Goal: Task Accomplishment & Management: Use online tool/utility

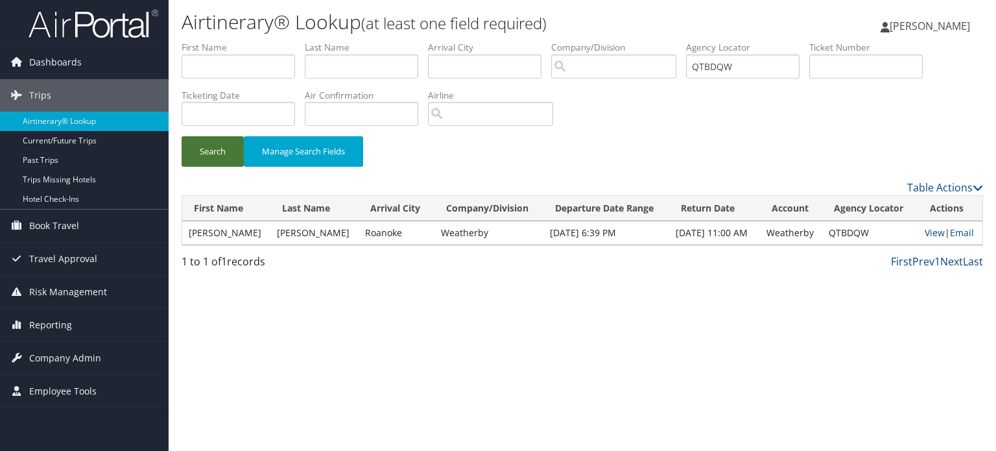
click at [225, 148] on button "Search" at bounding box center [213, 151] width 62 height 30
click at [200, 228] on td "Debbie" at bounding box center [226, 232] width 88 height 23
click at [202, 142] on button "Search" at bounding box center [213, 151] width 62 height 30
click at [934, 234] on link "View" at bounding box center [935, 232] width 20 height 12
click at [224, 149] on button "Search" at bounding box center [213, 151] width 62 height 30
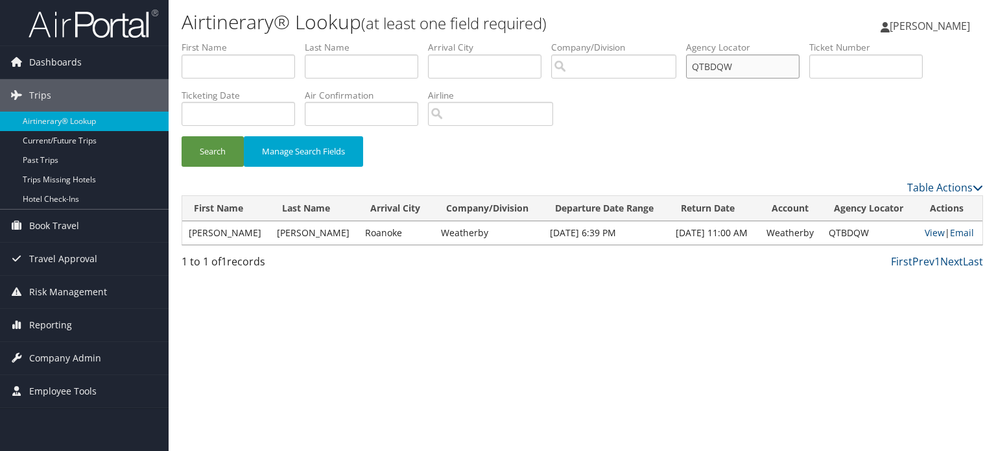
click at [734, 69] on input "QTBDQW" at bounding box center [742, 66] width 113 height 24
click at [76, 353] on span "Company Admin" at bounding box center [65, 358] width 72 height 32
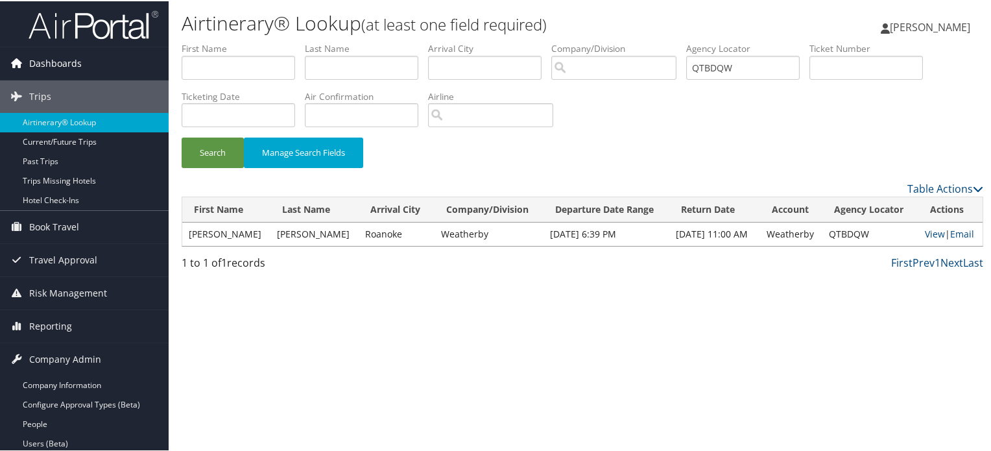
click at [75, 62] on span "Dashboards" at bounding box center [55, 62] width 53 height 32
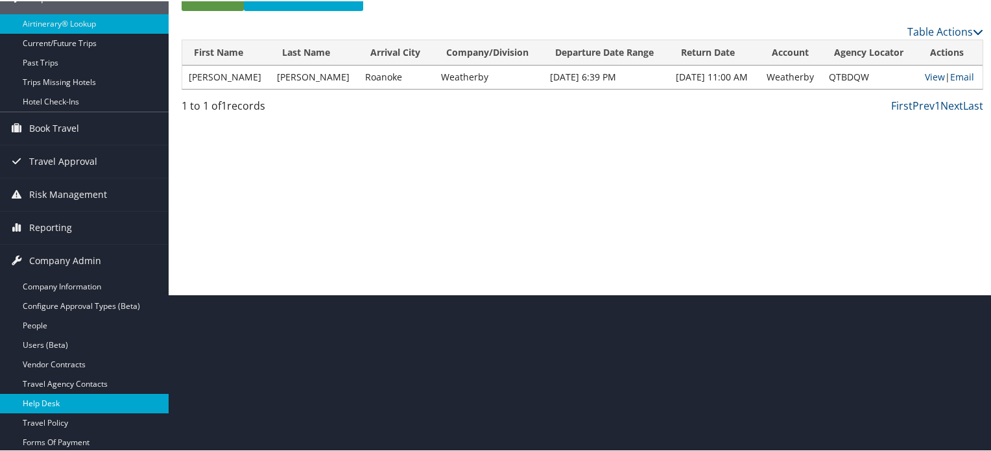
scroll to position [259, 0]
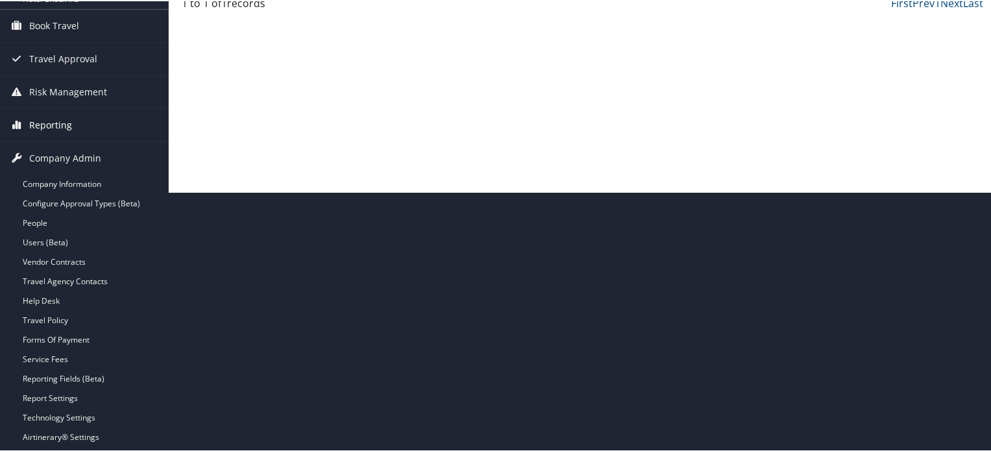
click at [71, 117] on link "Reporting" at bounding box center [84, 124] width 169 height 32
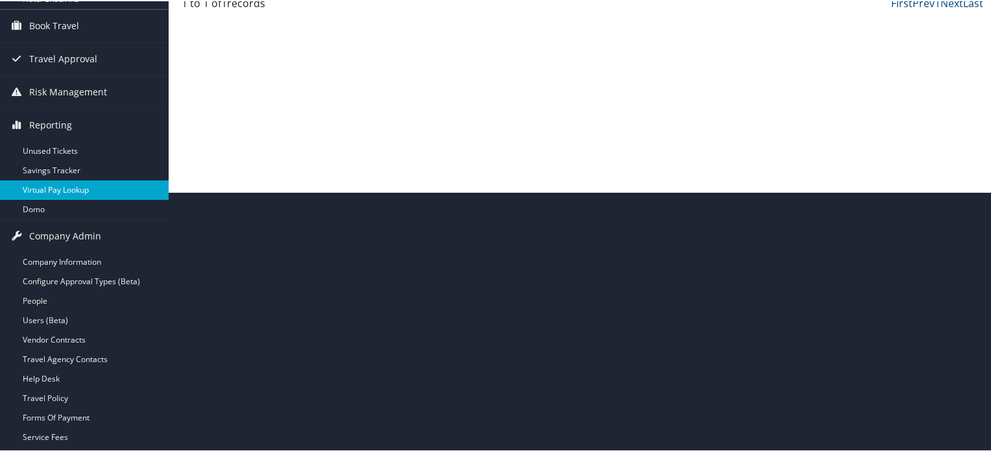
click at [88, 180] on link "Virtual Pay Lookup" at bounding box center [84, 188] width 169 height 19
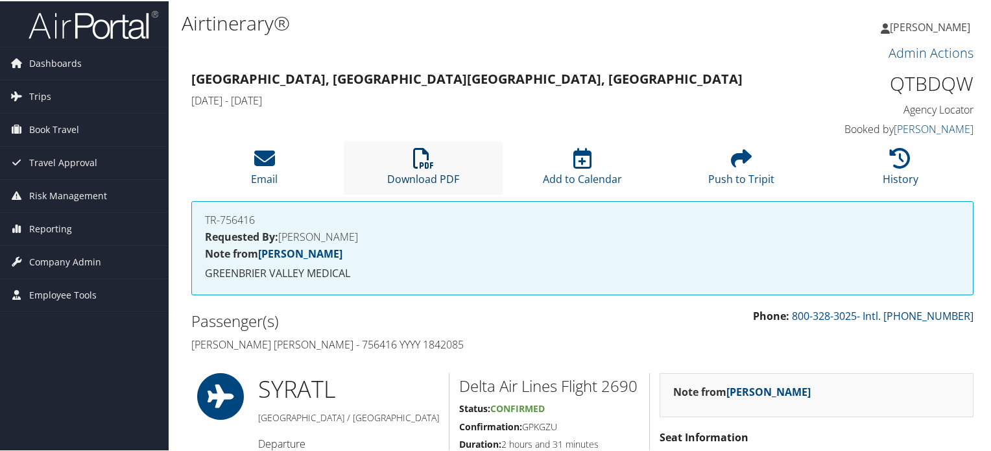
click at [420, 153] on icon at bounding box center [423, 157] width 21 height 21
click at [78, 229] on link "Reporting" at bounding box center [84, 227] width 169 height 32
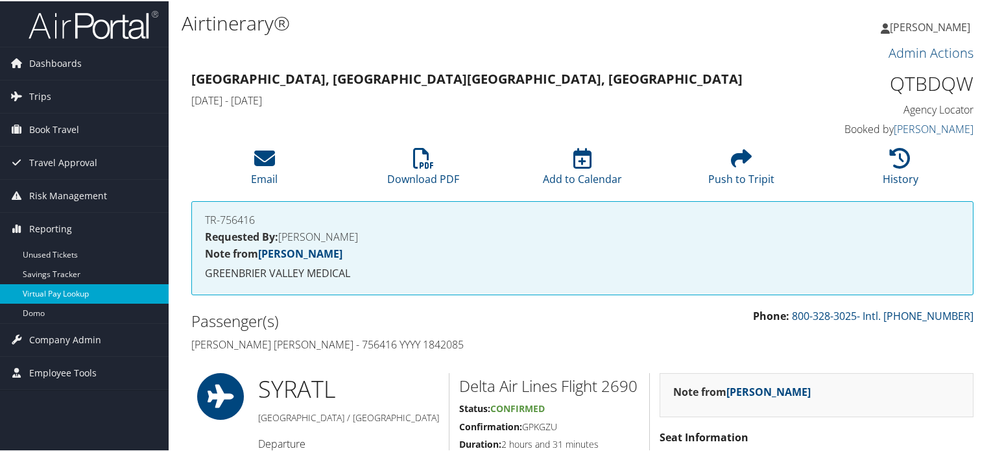
click at [75, 292] on link "Virtual Pay Lookup" at bounding box center [84, 292] width 169 height 19
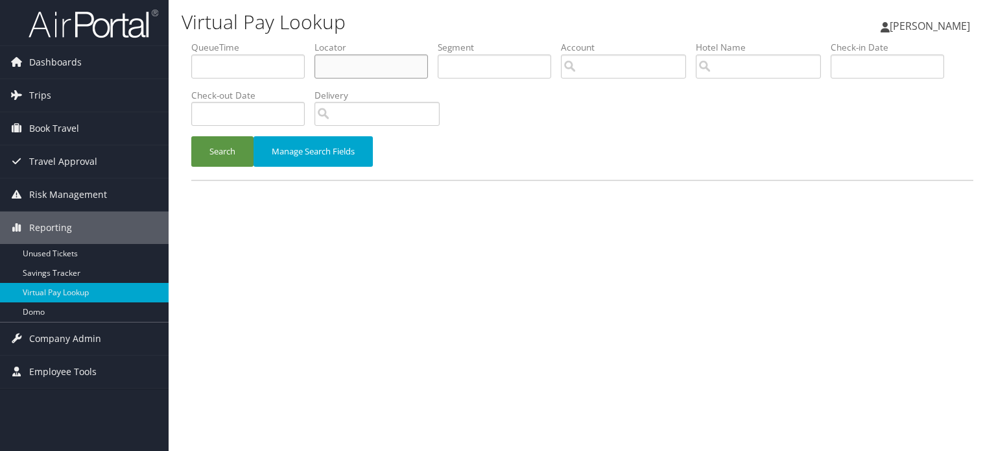
click at [353, 59] on input "text" at bounding box center [371, 66] width 113 height 24
paste input "QTBDQW"
type input "QTBDQW"
click at [230, 131] on li "Check-out Date" at bounding box center [252, 112] width 123 height 47
click at [228, 151] on button "Search" at bounding box center [222, 151] width 62 height 30
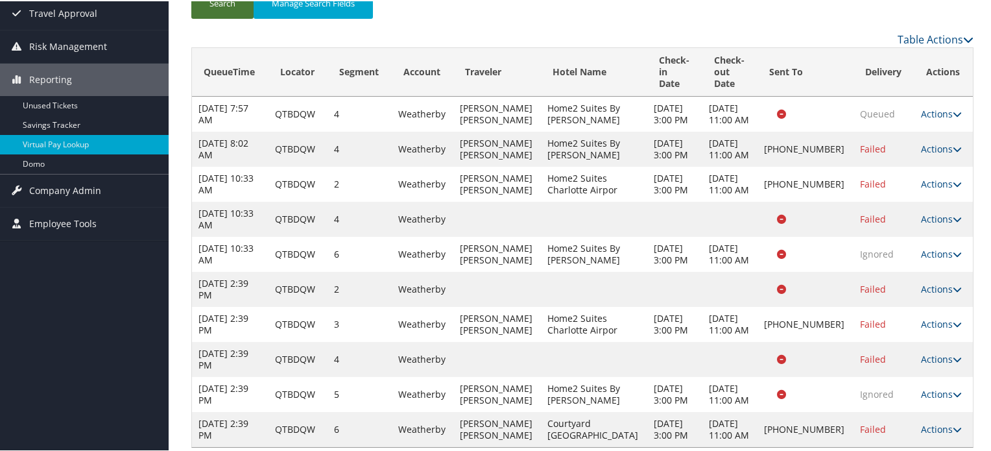
scroll to position [236, 0]
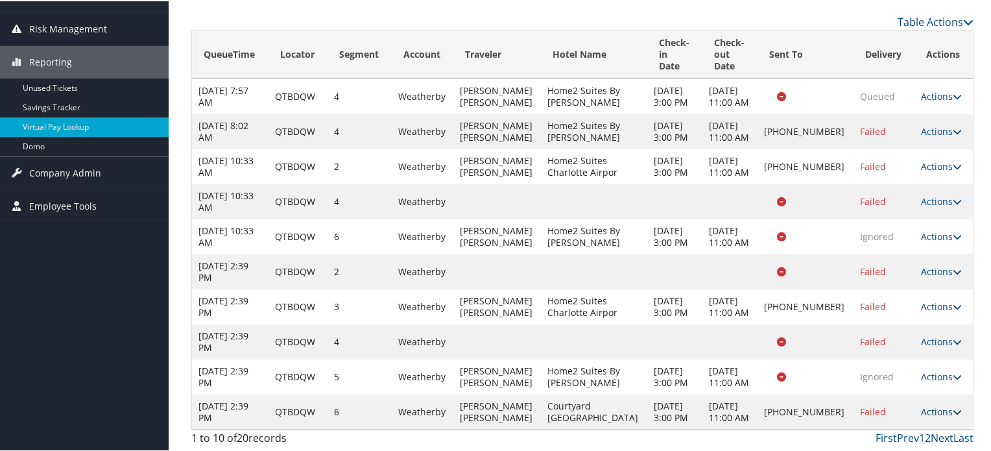
click at [936, 404] on link "Actions" at bounding box center [941, 410] width 41 height 12
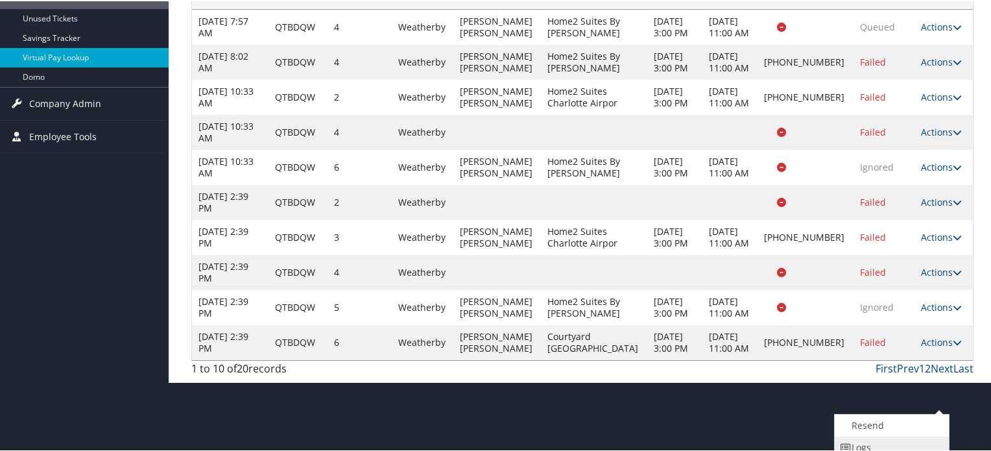
scroll to position [286, 0]
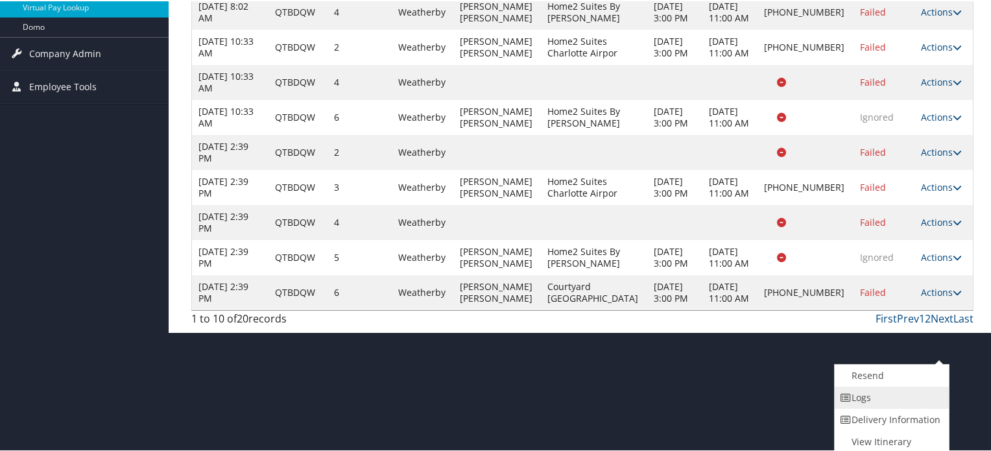
click at [898, 396] on link "Logs" at bounding box center [890, 396] width 111 height 22
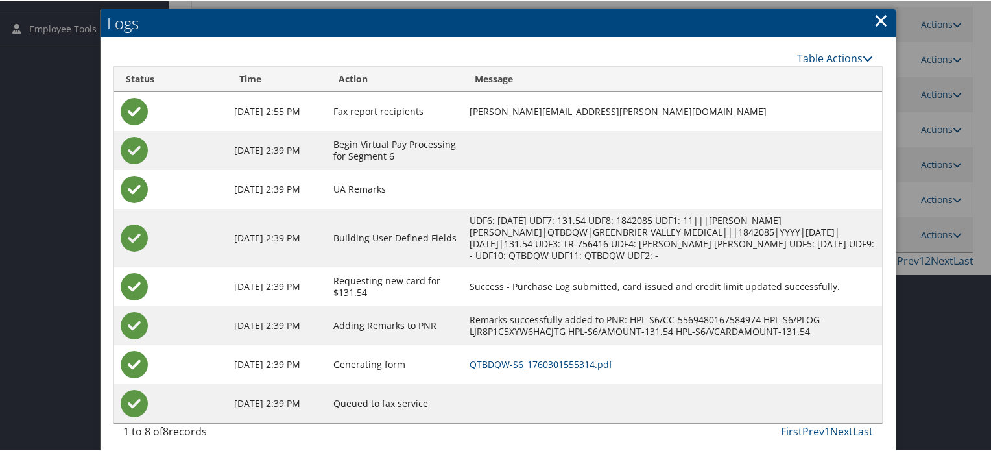
scroll to position [350, 0]
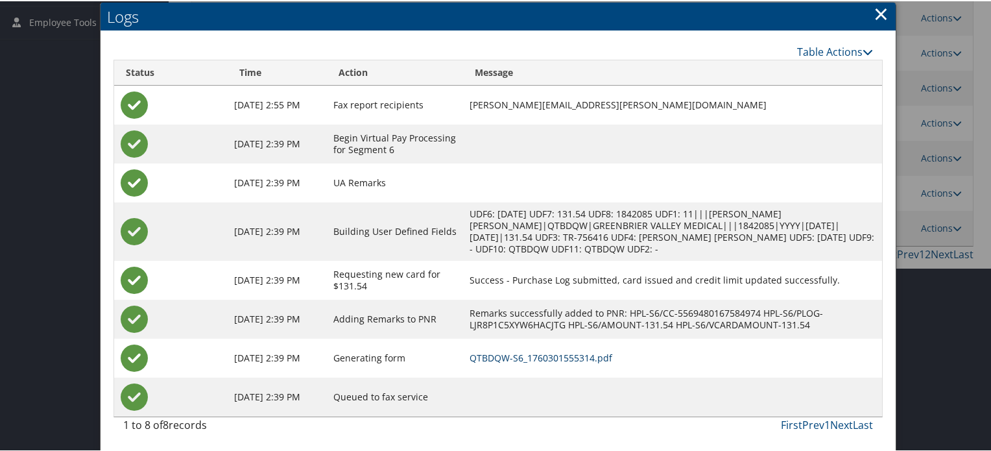
click at [555, 351] on link "QTBDQW-S6_1760301555314.pdf" at bounding box center [541, 356] width 143 height 12
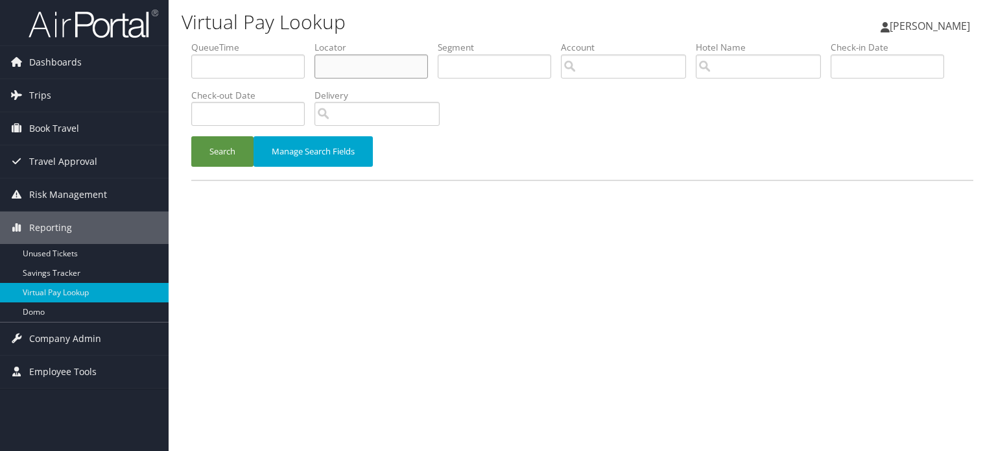
click at [335, 57] on input "text" at bounding box center [371, 66] width 113 height 24
paste input "QTBDQW"
type input "QTBDQW"
click at [206, 160] on button "Search" at bounding box center [222, 151] width 62 height 30
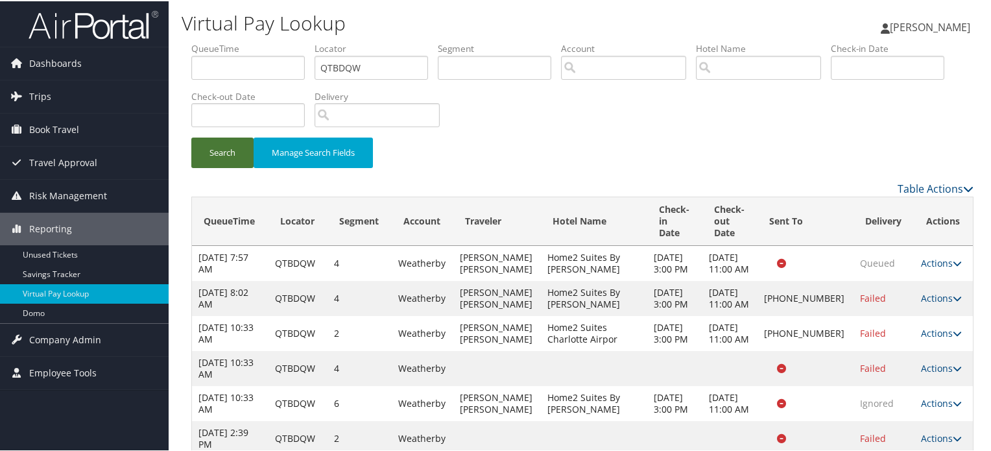
scroll to position [236, 0]
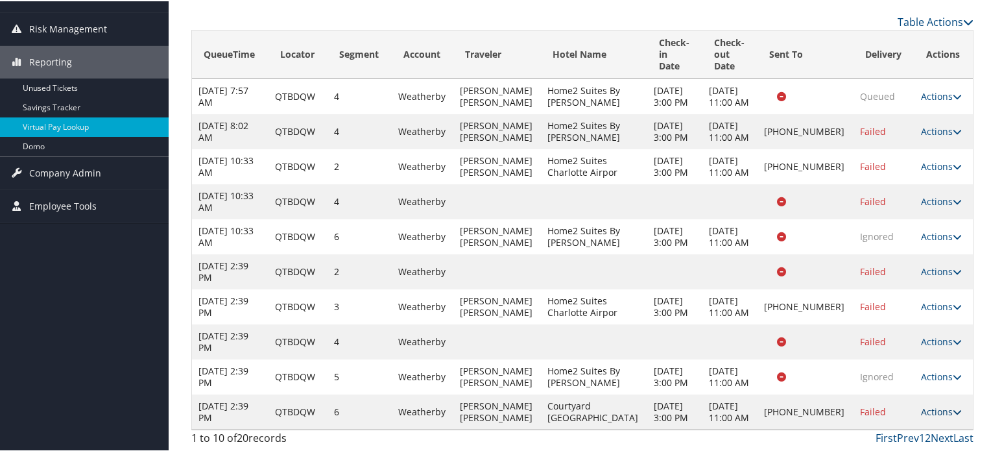
click at [953, 406] on icon at bounding box center [957, 410] width 9 height 9
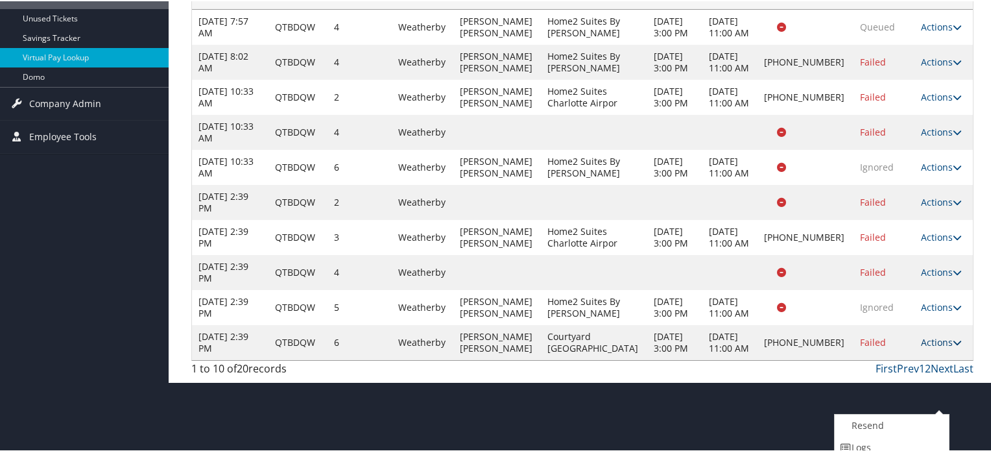
scroll to position [286, 0]
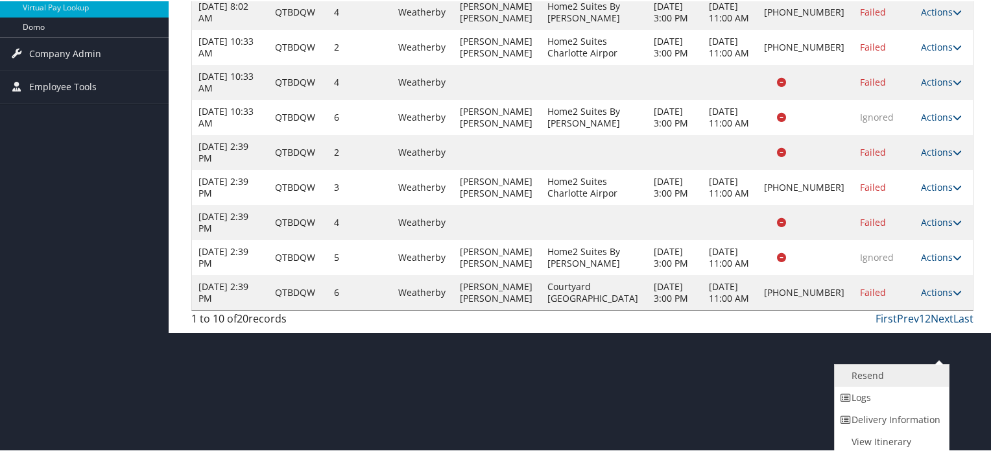
click at [891, 375] on link "Resend" at bounding box center [890, 374] width 111 height 22
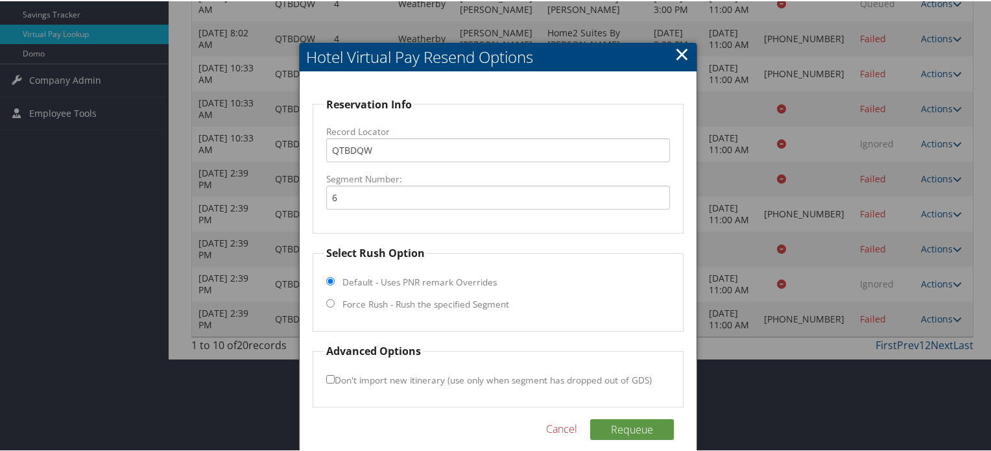
scroll to position [272, 0]
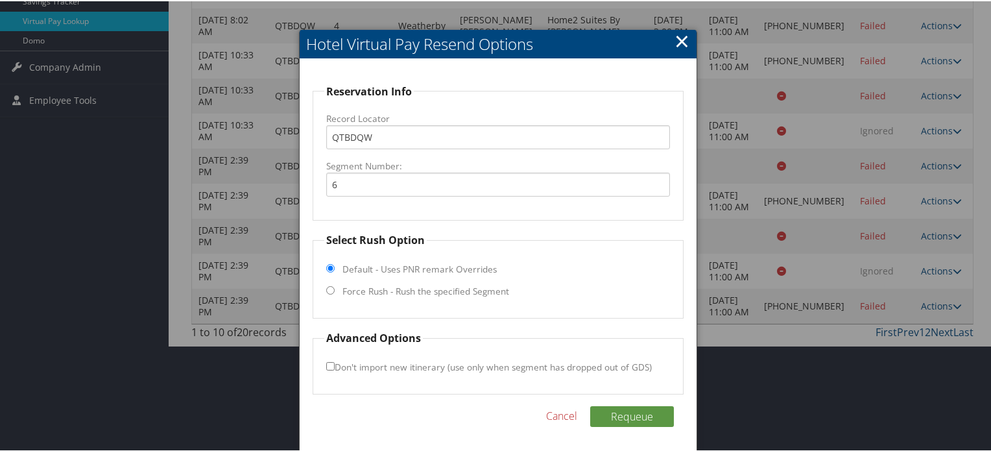
click at [331, 287] on input "Force Rush - Rush the specified Segment" at bounding box center [330, 289] width 8 height 8
radio input "true"
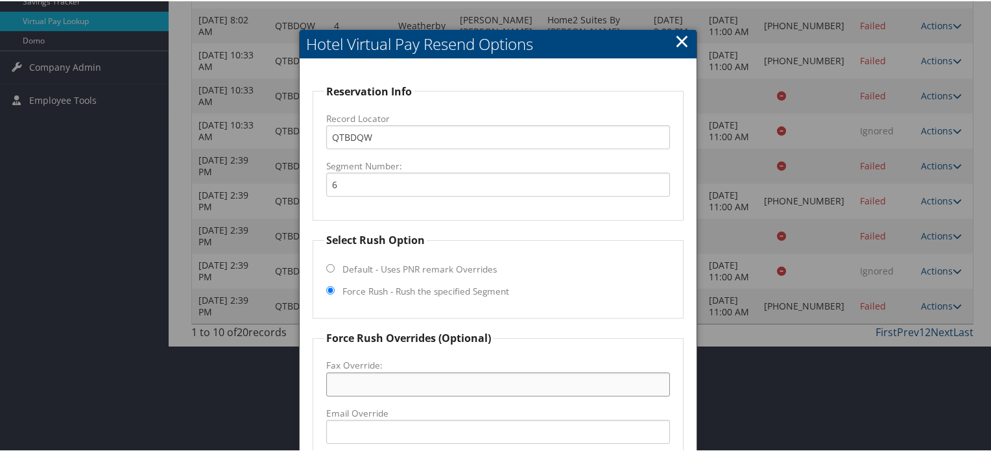
click at [369, 379] on input "Fax Override:" at bounding box center [498, 383] width 344 height 24
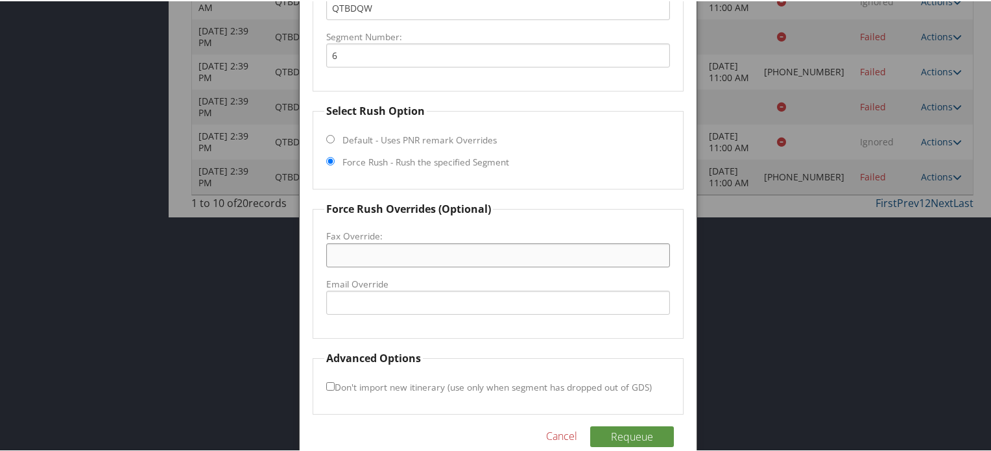
scroll to position [402, 0]
click at [380, 299] on input "Email Override" at bounding box center [498, 301] width 344 height 24
paste input "ROANOKEcourtyard@gmail.com"
type input "ROANOKEcourtyard@gmail.com"
click at [648, 433] on button "Requeue" at bounding box center [632, 434] width 84 height 21
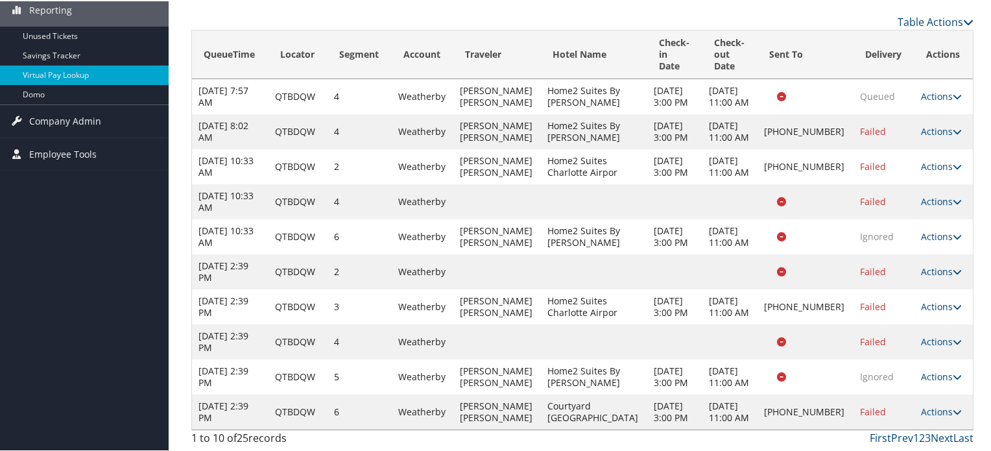
scroll to position [0, 0]
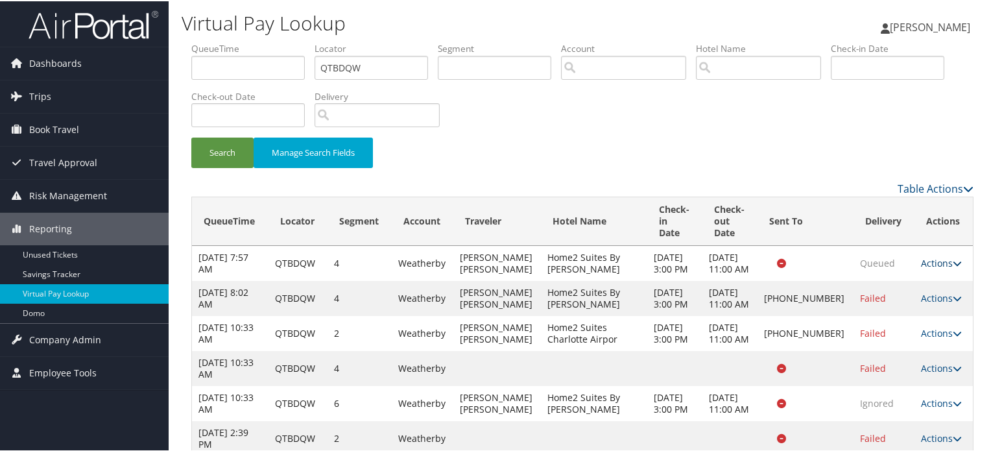
click at [937, 259] on link "Actions" at bounding box center [941, 262] width 41 height 12
click at [932, 295] on link "Logs" at bounding box center [939, 297] width 62 height 22
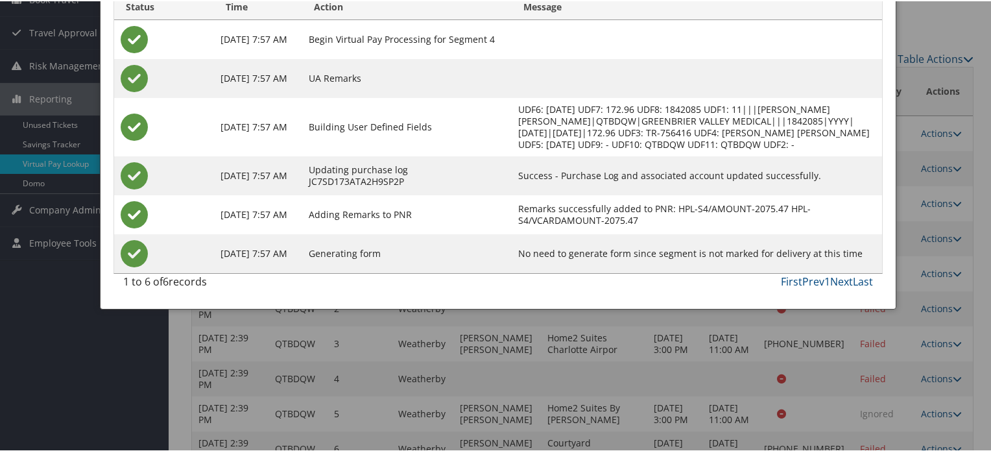
scroll to position [236, 0]
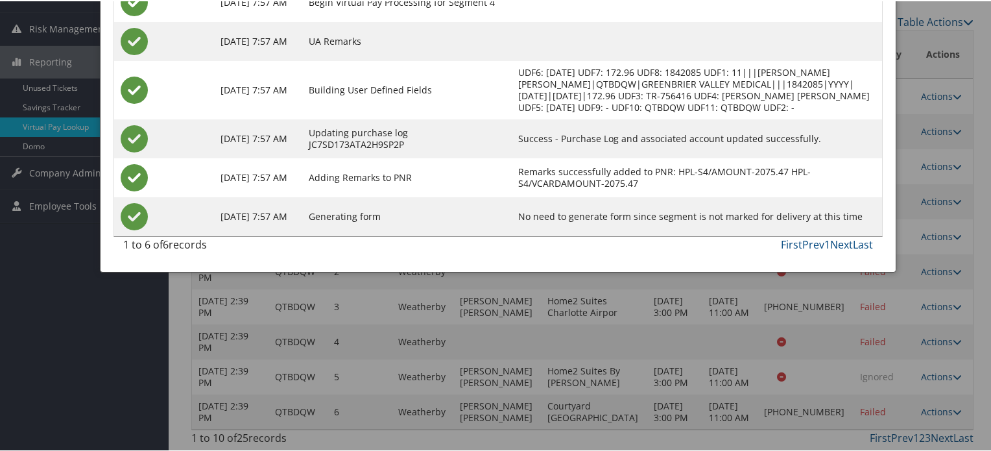
click at [935, 160] on div at bounding box center [498, 225] width 996 height 451
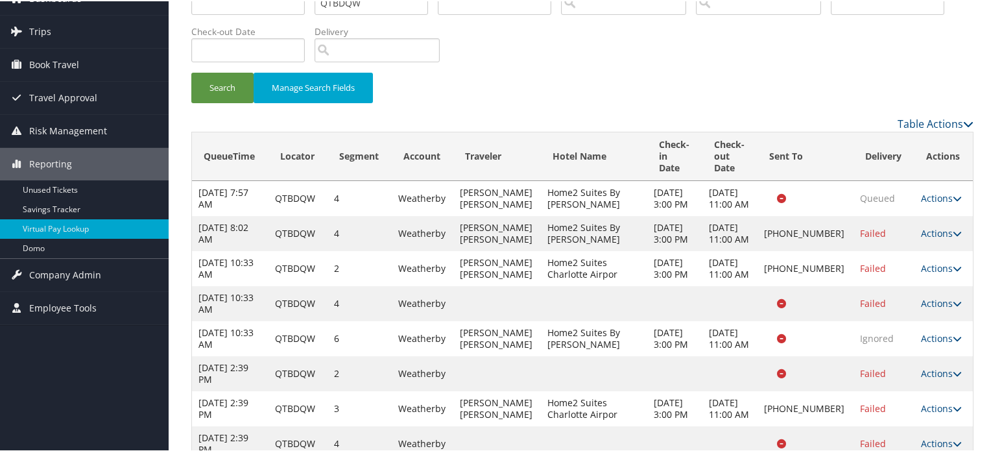
scroll to position [0, 0]
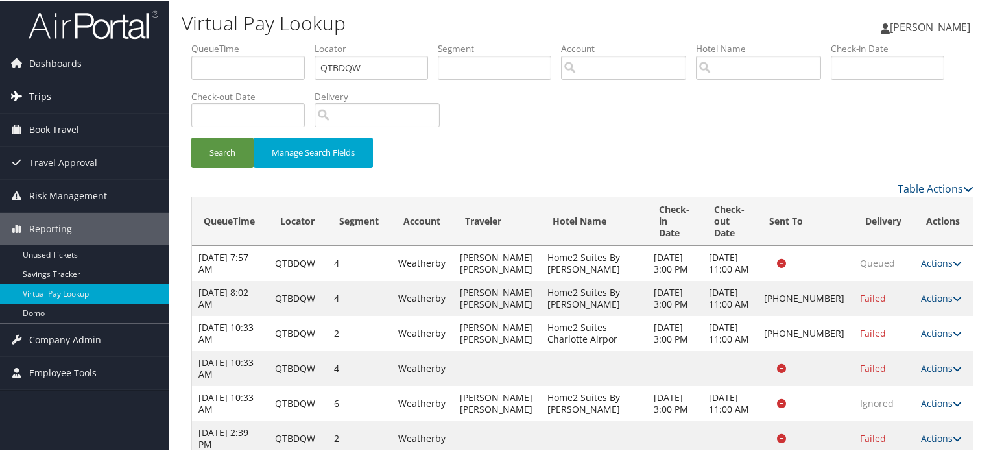
click at [61, 88] on link "Trips" at bounding box center [84, 95] width 169 height 32
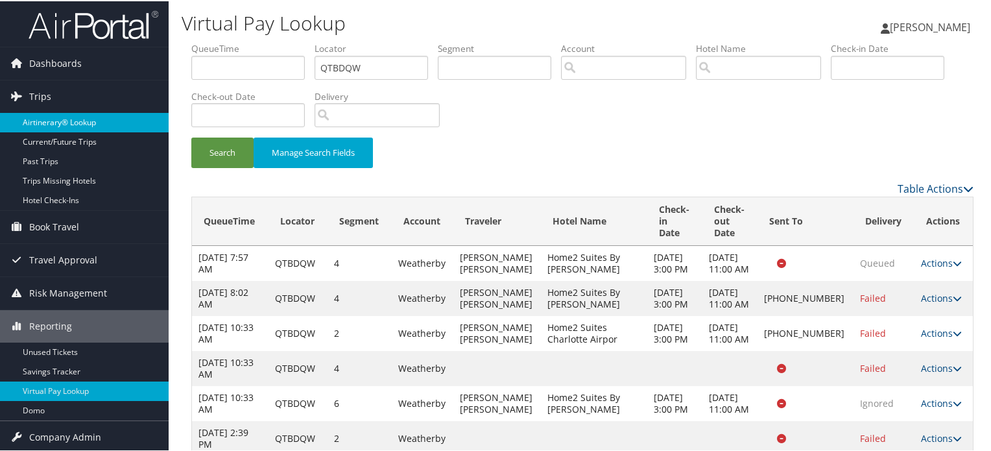
click at [73, 121] on link "Airtinerary® Lookup" at bounding box center [84, 121] width 169 height 19
